Goal: Complete application form: Complete application form

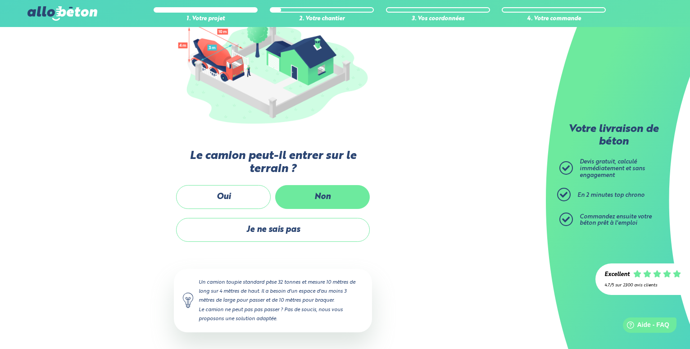
drag, startPoint x: 331, startPoint y: 178, endPoint x: 331, endPoint y: 186, distance: 7.7
click at [331, 178] on div "Passons au chantier Les étapes à venir nous permettent de déterminer les équipe…" at bounding box center [273, 175] width 198 height 351
click at [331, 192] on label "Non" at bounding box center [322, 197] width 95 height 24
click at [0, 0] on input "Non" at bounding box center [0, 0] width 0 height 0
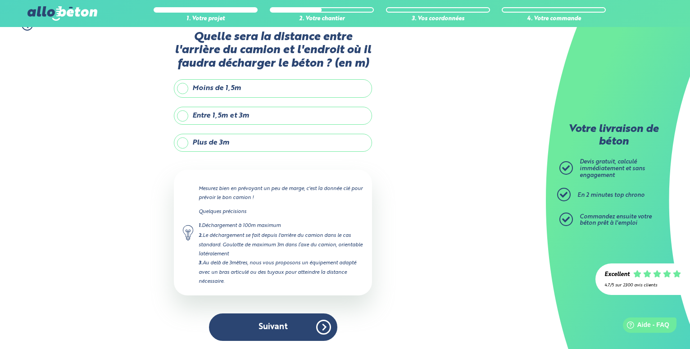
click at [248, 144] on label "Plus de 3m" at bounding box center [273, 143] width 198 height 18
click at [0, 0] on input "Plus de 3m" at bounding box center [0, 0] width 0 height 0
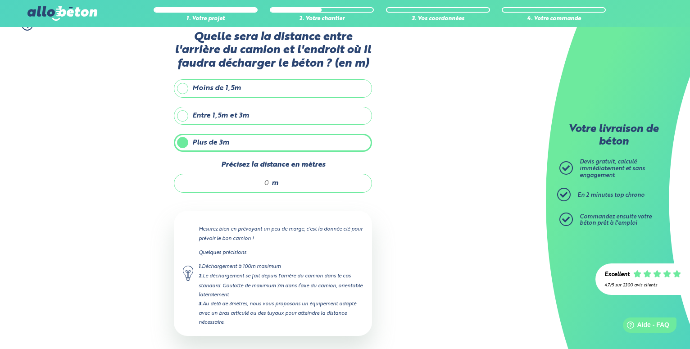
click at [267, 184] on input "Précisez la distance en mètres" at bounding box center [226, 183] width 86 height 9
type input "6"
click at [432, 244] on div "1. Votre projet 2. Votre chantier 3. Vos coordonnées 4. Votre commande Quelle s…" at bounding box center [273, 200] width 546 height 381
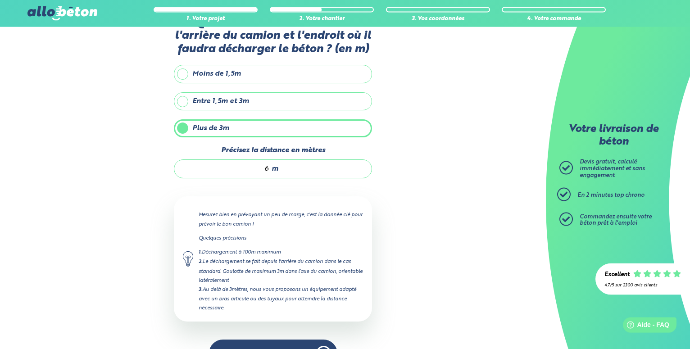
scroll to position [60, 0]
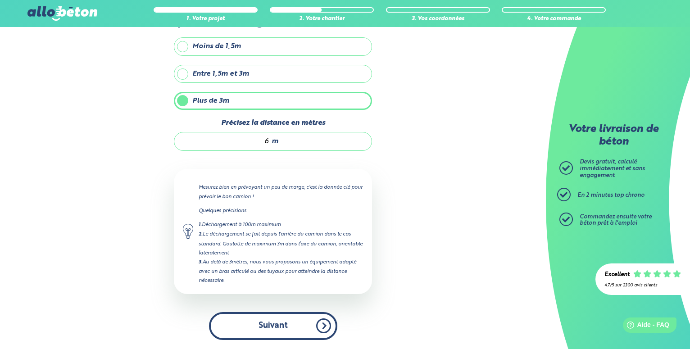
click at [322, 324] on button "Suivant" at bounding box center [273, 325] width 128 height 27
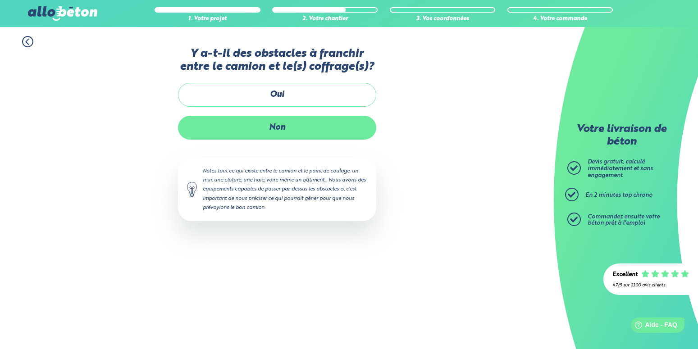
click at [282, 129] on label "Non" at bounding box center [277, 128] width 198 height 24
click at [0, 0] on input "Non" at bounding box center [0, 0] width 0 height 0
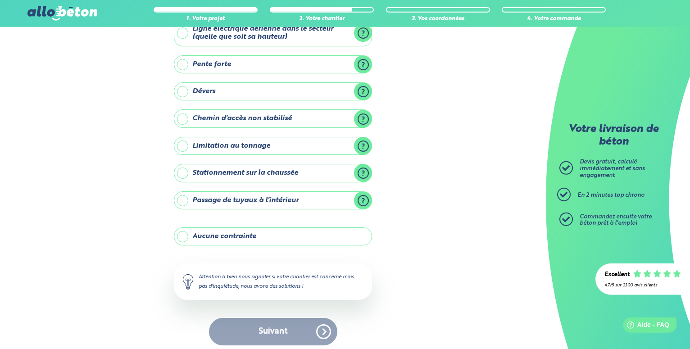
scroll to position [68, 0]
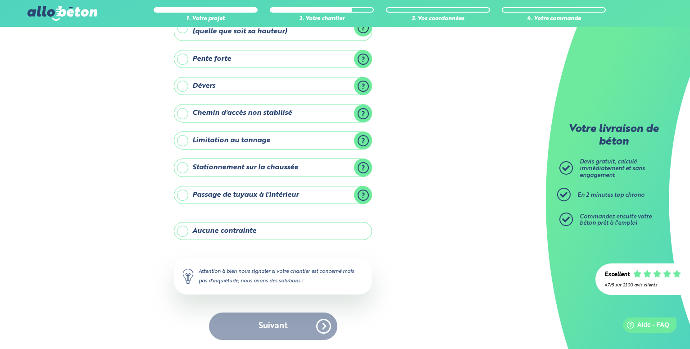
click at [305, 234] on label "Aucune contrainte" at bounding box center [273, 231] width 198 height 18
click at [0, 0] on input "Aucune contrainte" at bounding box center [0, 0] width 0 height 0
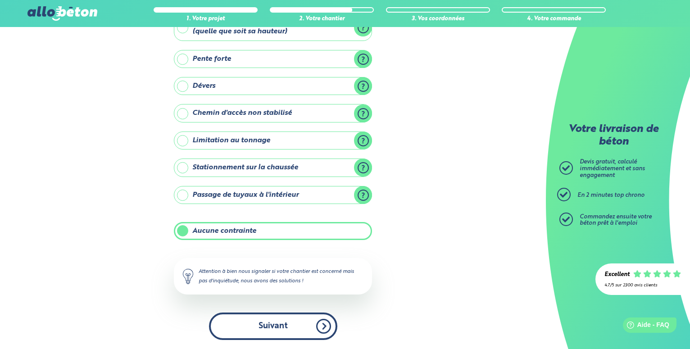
click at [270, 331] on button "Suivant" at bounding box center [273, 326] width 128 height 27
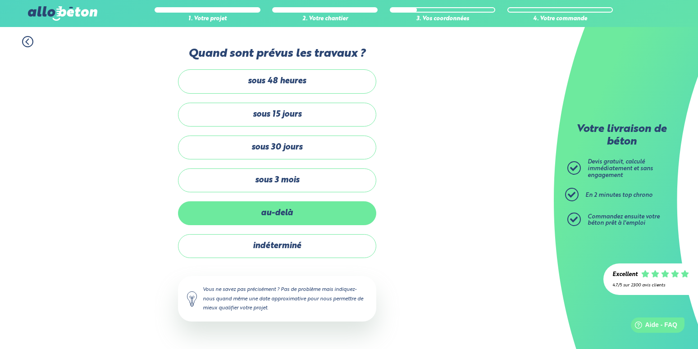
click at [270, 219] on label "au-delà" at bounding box center [277, 213] width 198 height 24
click at [0, 0] on input "au-delà" at bounding box center [0, 0] width 0 height 0
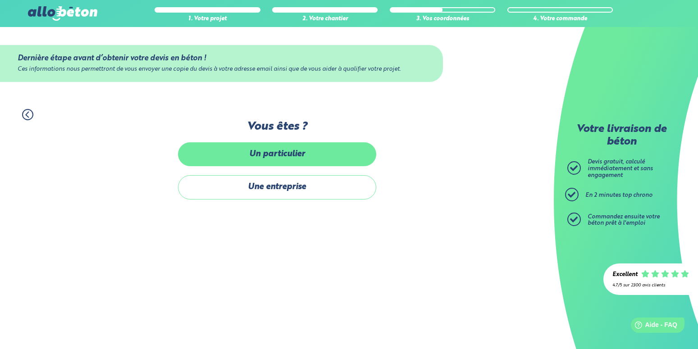
click at [270, 162] on label "Un particulier" at bounding box center [277, 154] width 198 height 24
click at [0, 0] on input "Un particulier" at bounding box center [0, 0] width 0 height 0
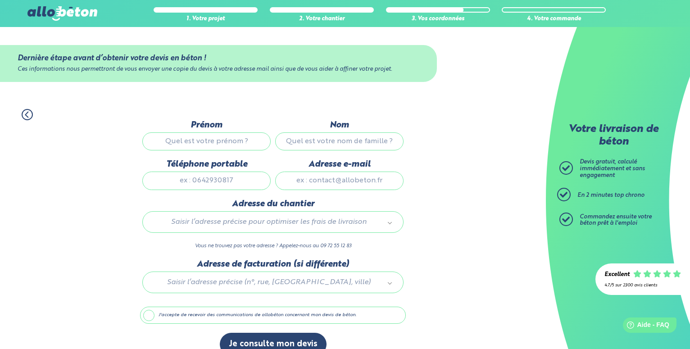
scroll to position [20, 0]
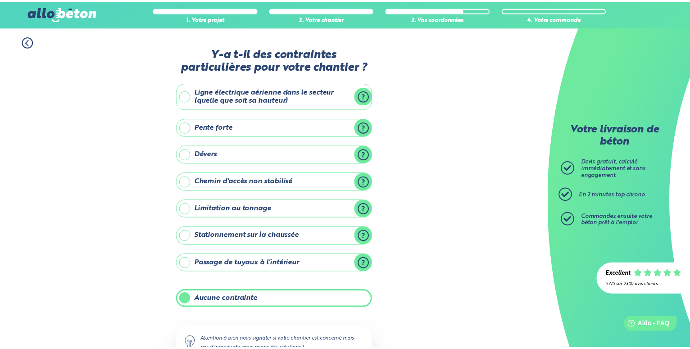
scroll to position [68, 0]
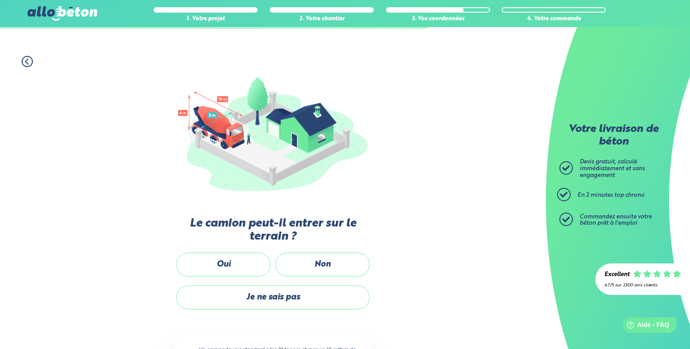
scroll to position [127, 0]
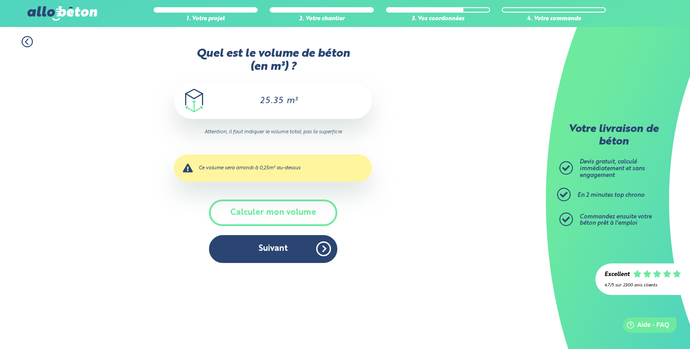
scroll to position [76, 0]
